Goal: Information Seeking & Learning: Check status

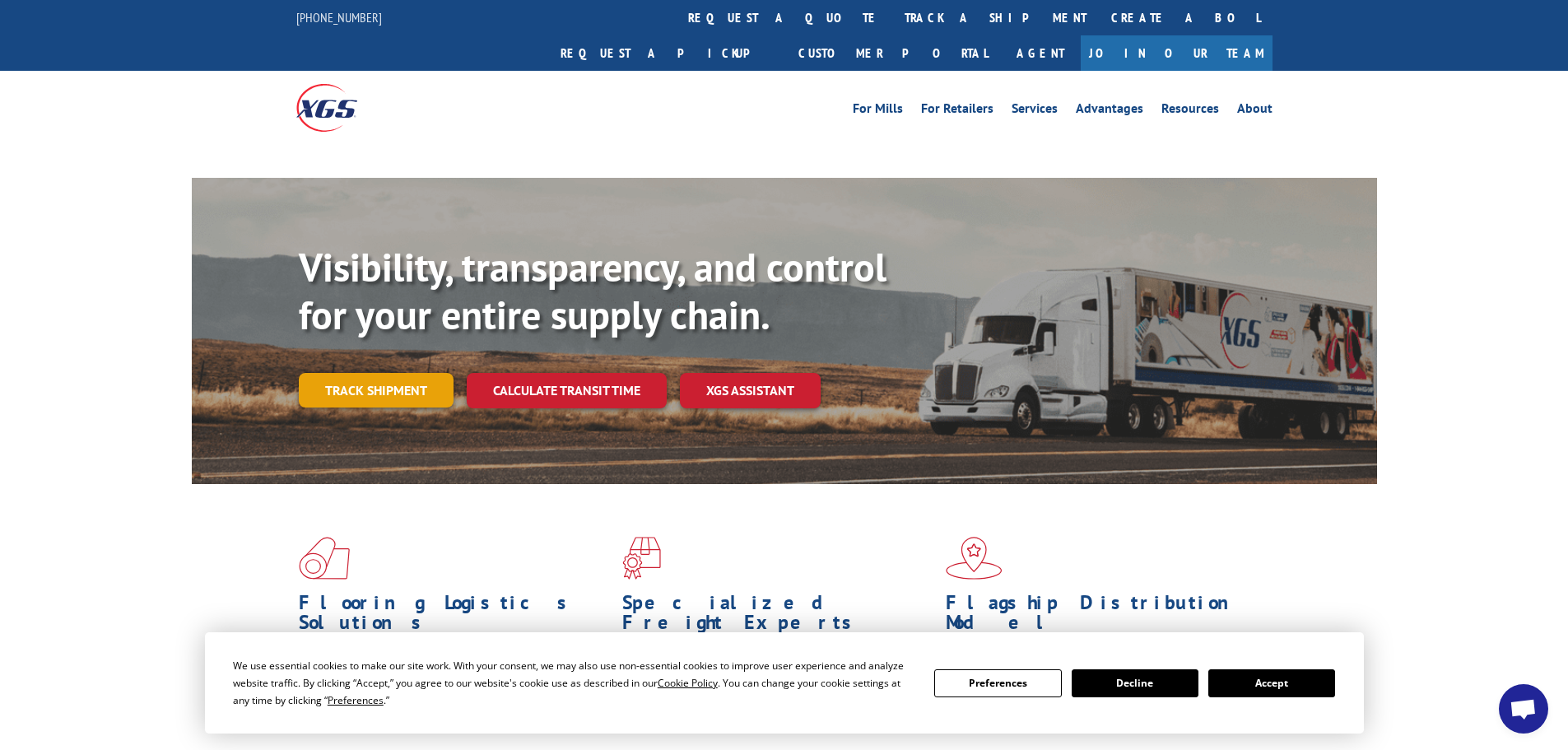
click at [345, 373] on link "Track shipment" at bounding box center [375, 390] width 155 height 35
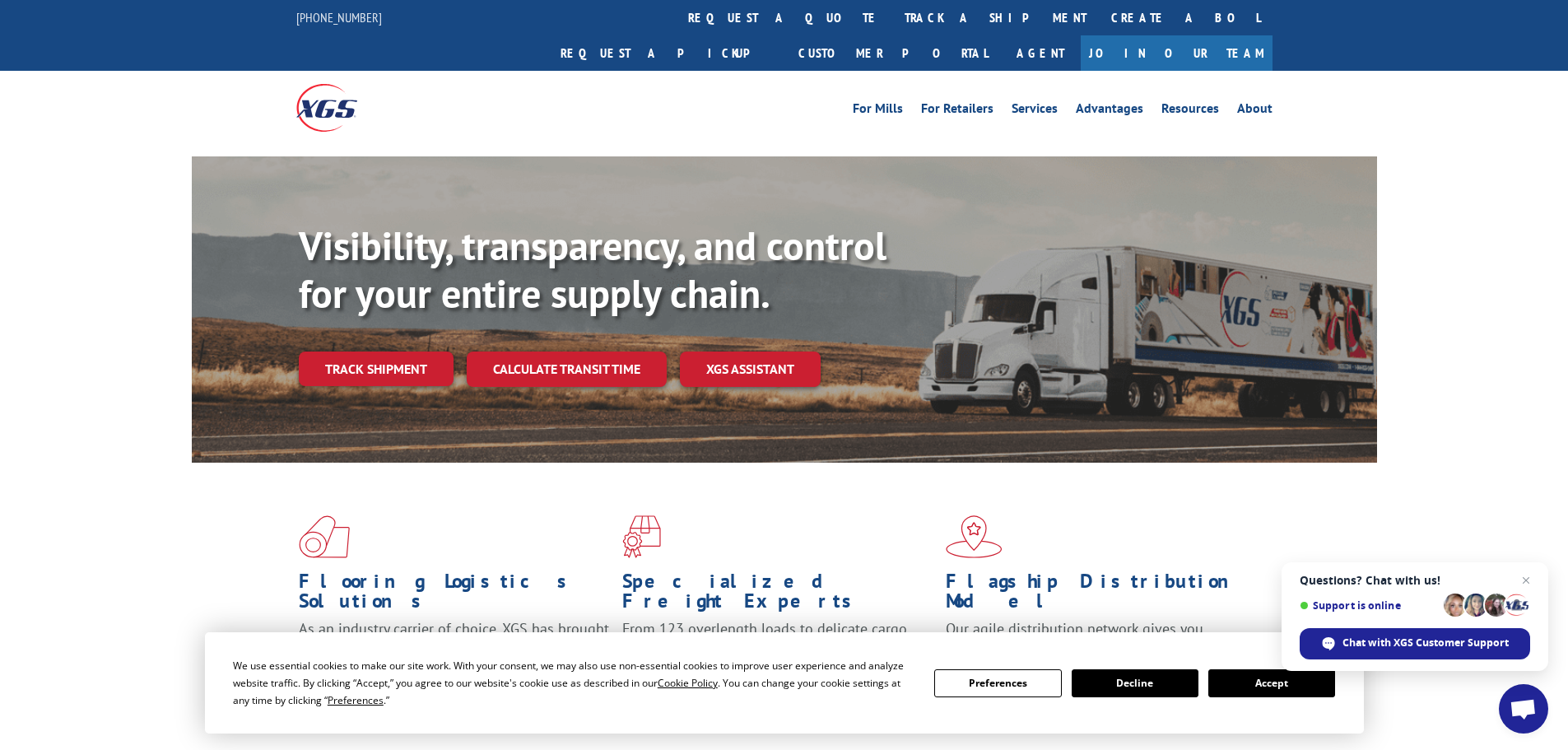
click at [1257, 683] on button "Accept" at bounding box center [1271, 683] width 126 height 28
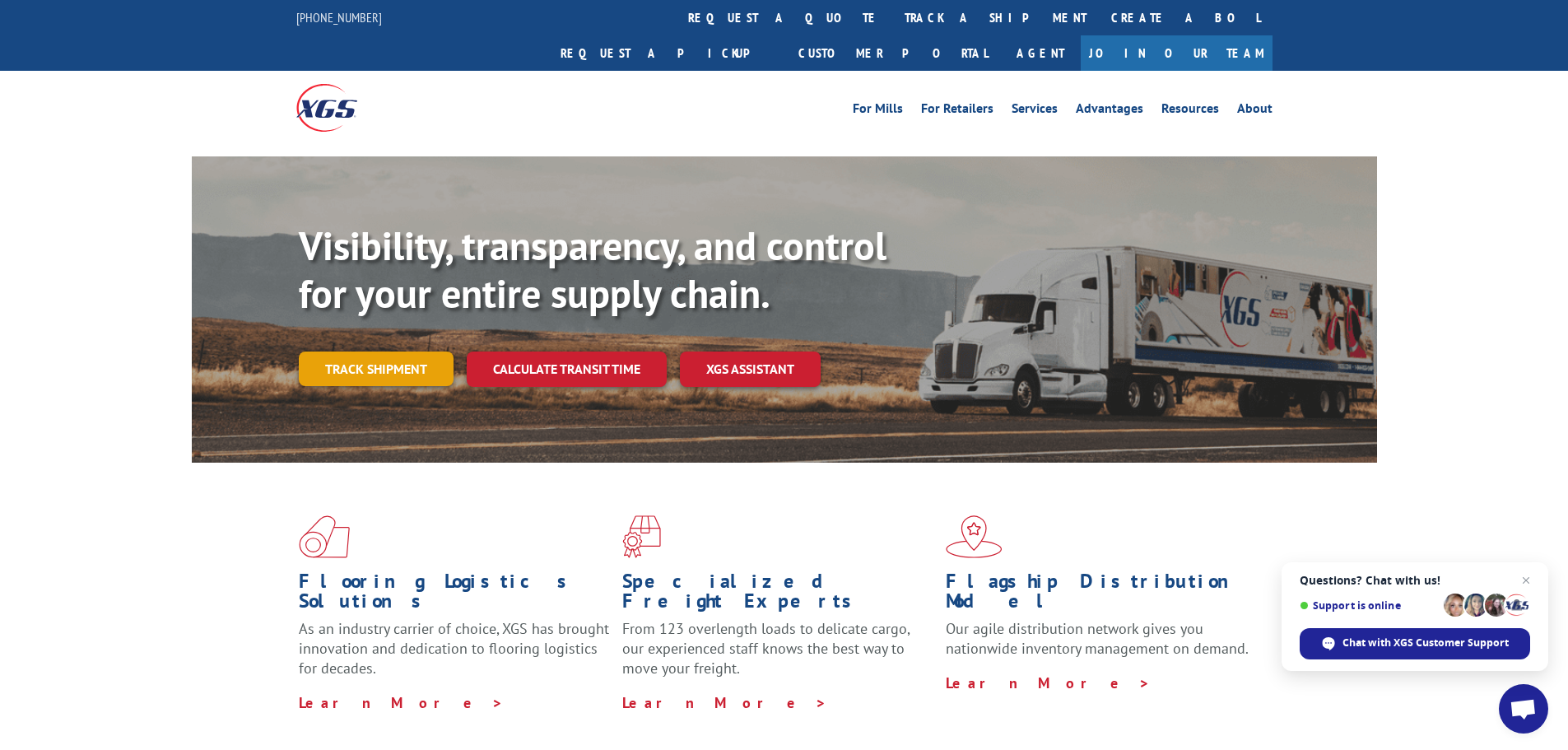
click at [435, 351] on link "Track shipment" at bounding box center [375, 369] width 155 height 35
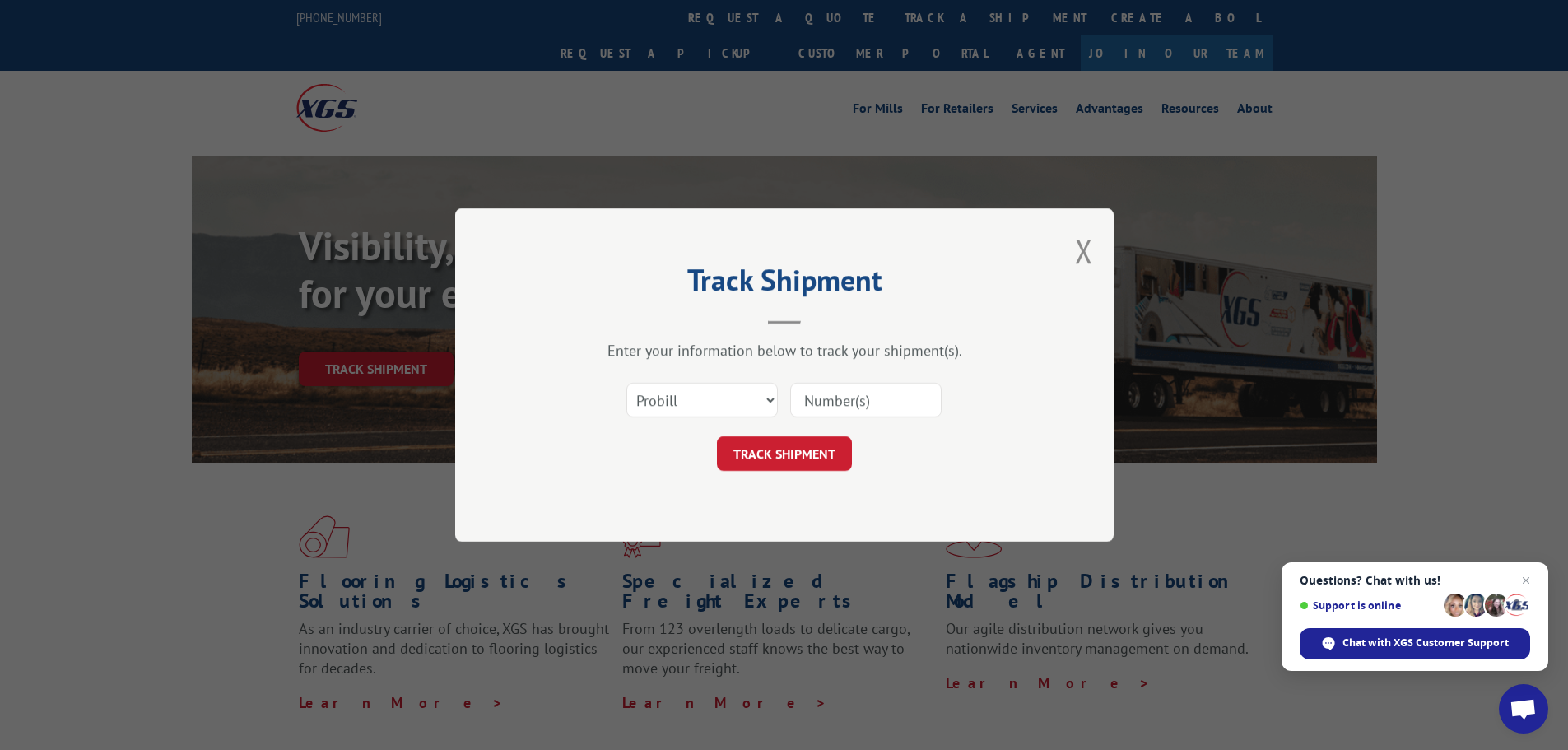
click at [878, 405] on input at bounding box center [866, 401] width 152 height 35
paste input "17229523"
type input "17229523"
click at [717, 437] on button "TRACK SHIPMENT" at bounding box center [784, 454] width 135 height 35
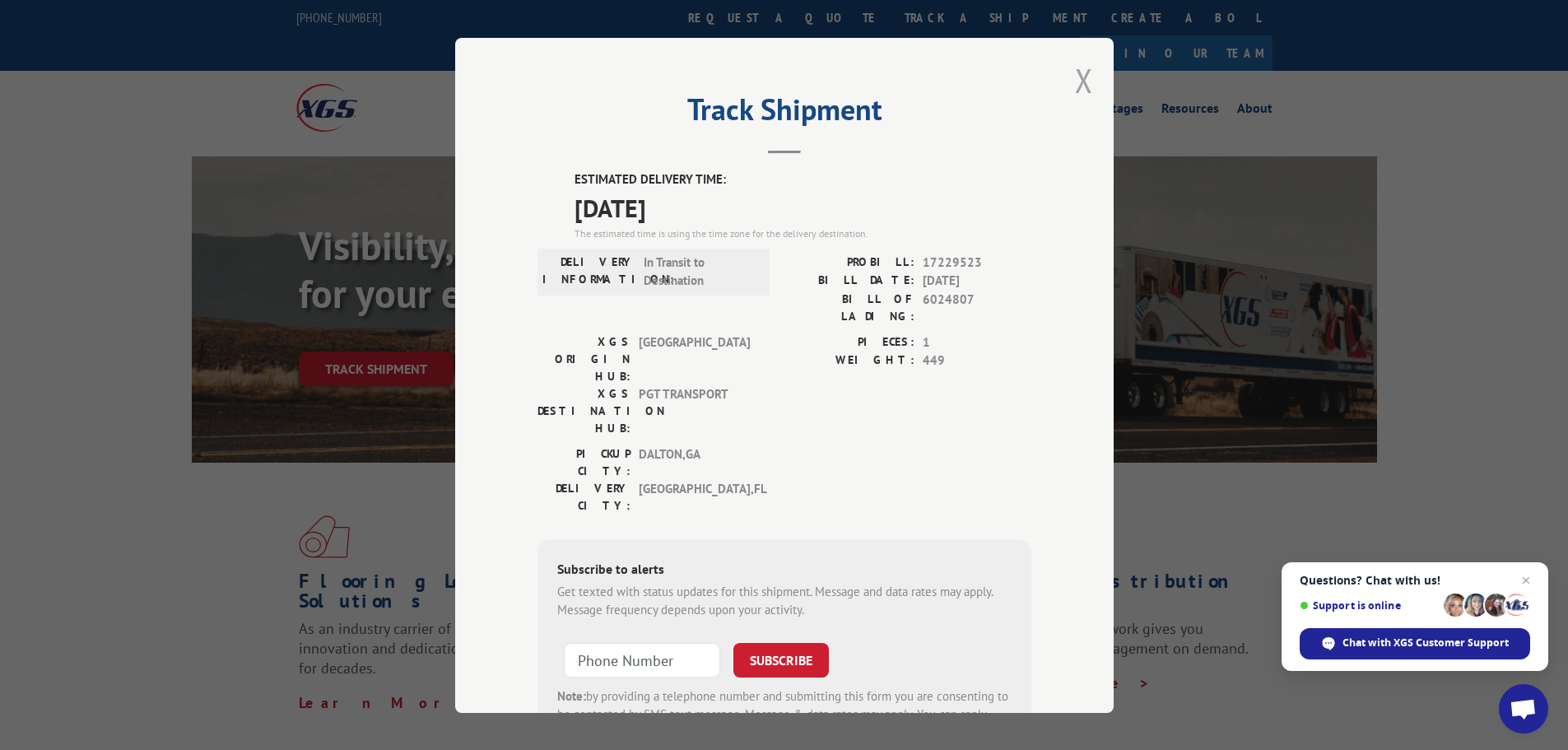
click at [1076, 79] on button "Close modal" at bounding box center [1084, 80] width 18 height 44
